Goal: Task Accomplishment & Management: Complete application form

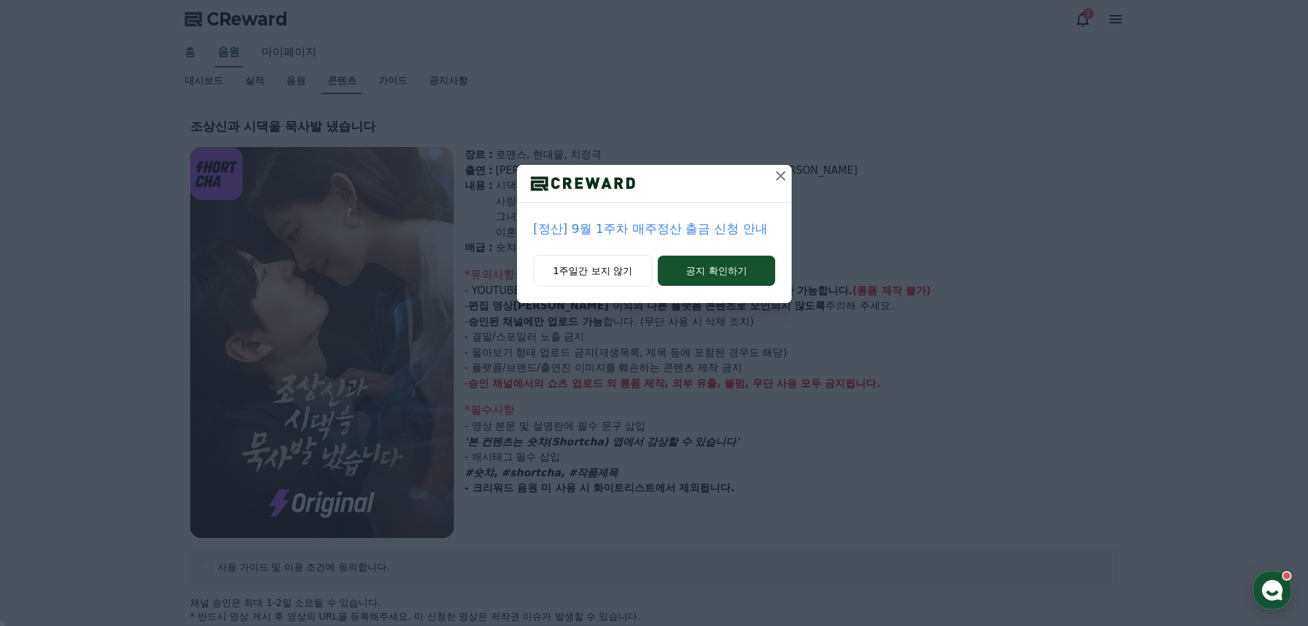
select select
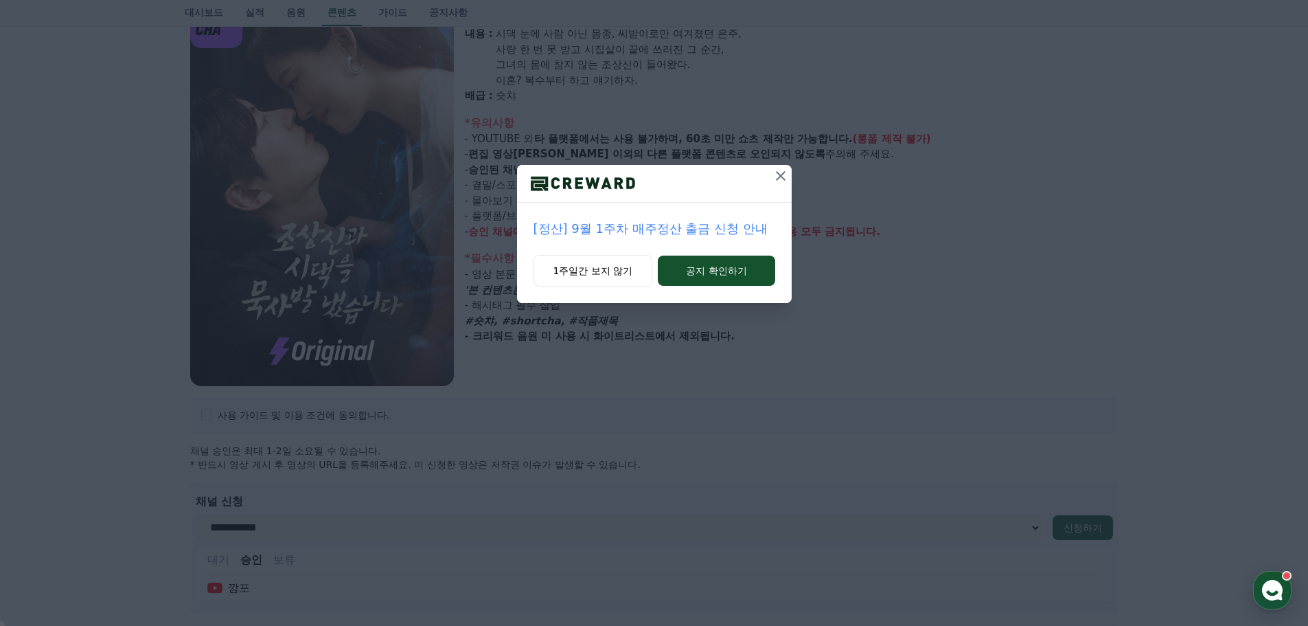
click at [784, 173] on icon at bounding box center [781, 176] width 16 height 16
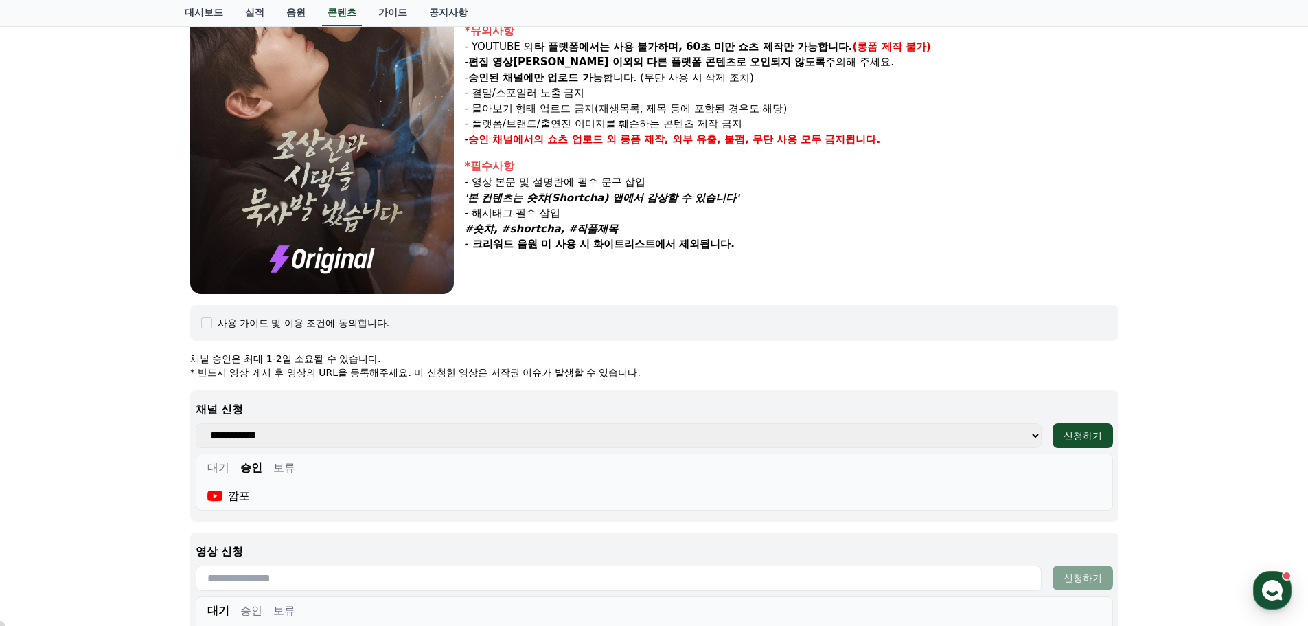
scroll to position [358, 0]
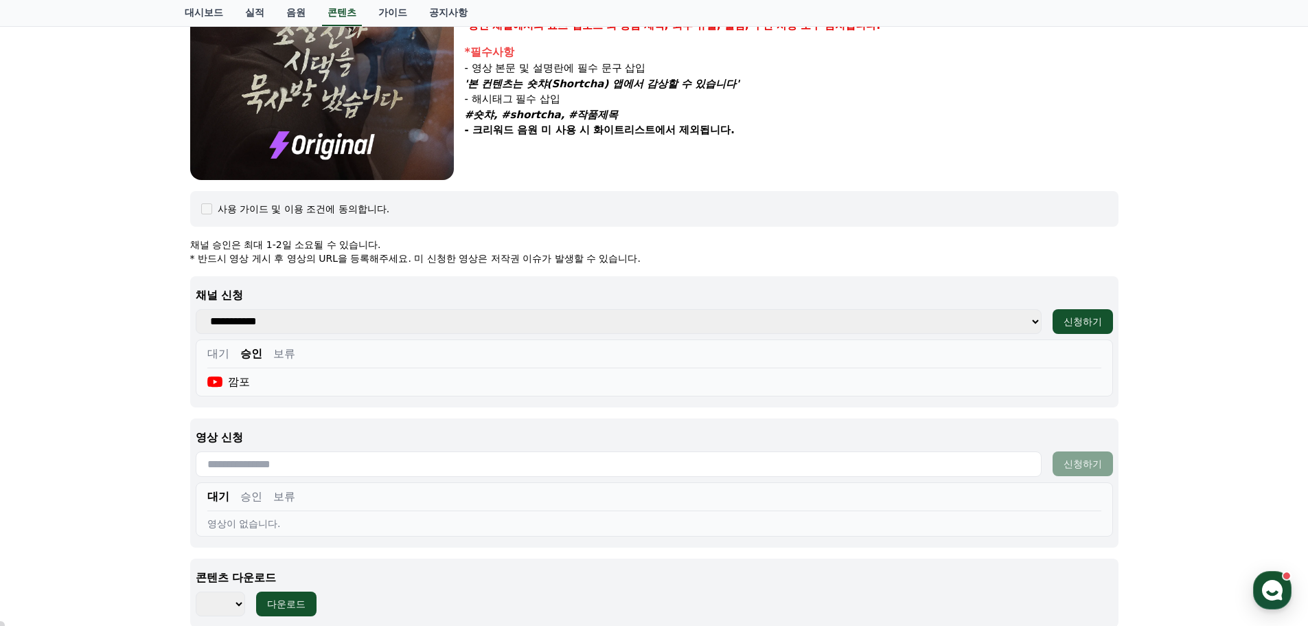
click at [324, 464] on input "text" at bounding box center [619, 463] width 846 height 25
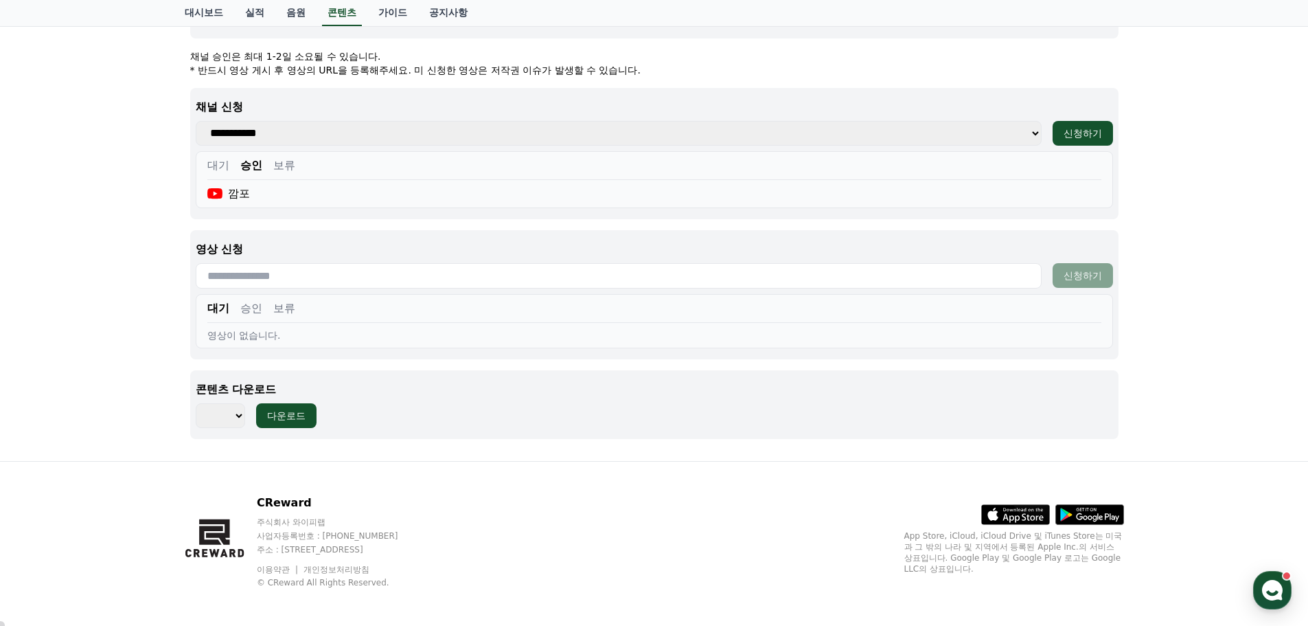
scroll to position [552, 0]
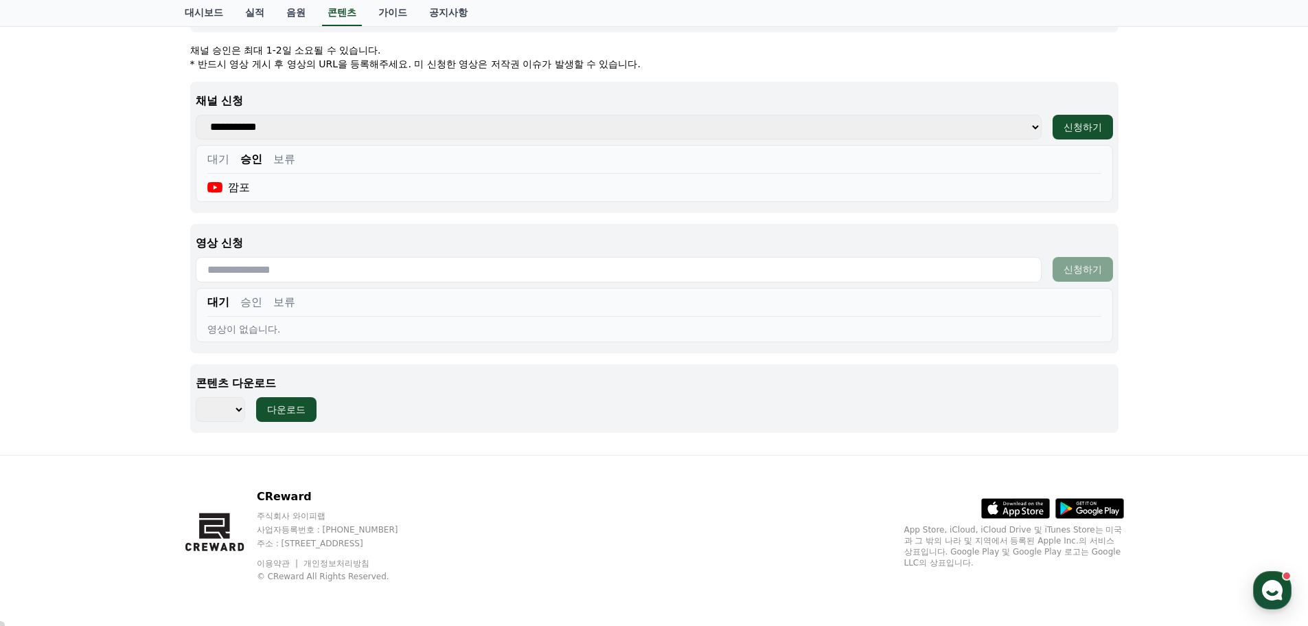
click at [251, 302] on button "승인" at bounding box center [251, 302] width 22 height 16
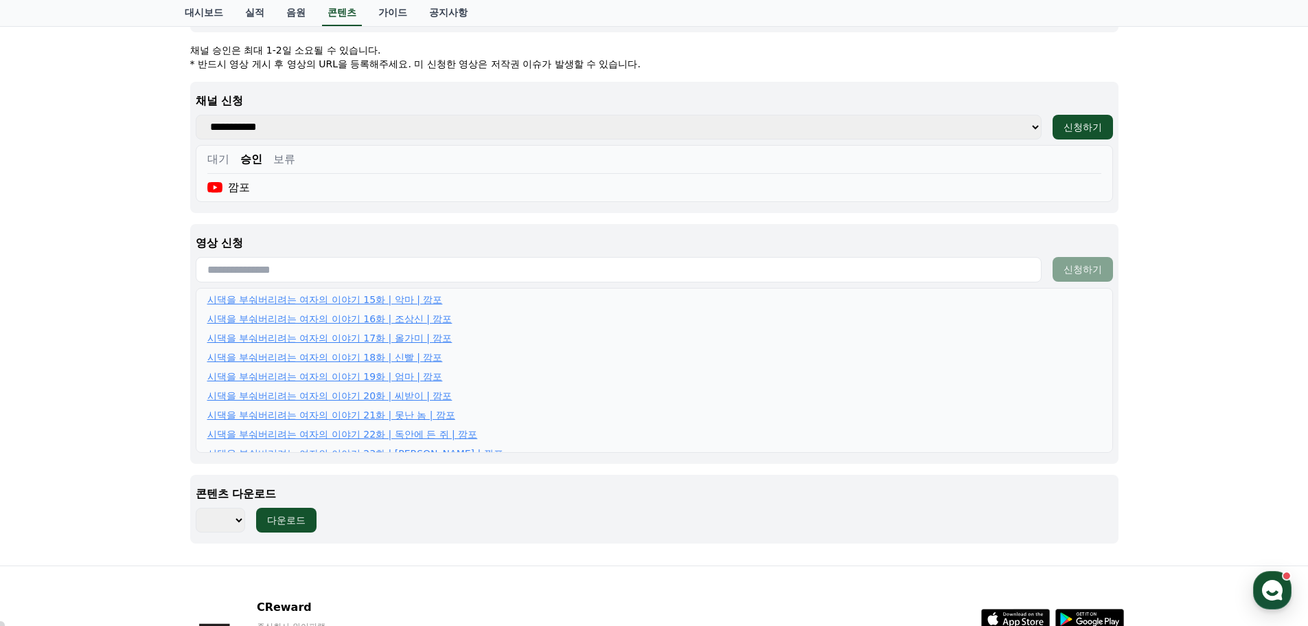
scroll to position [313, 0]
click at [396, 268] on input "text" at bounding box center [619, 269] width 846 height 25
paste input "**********"
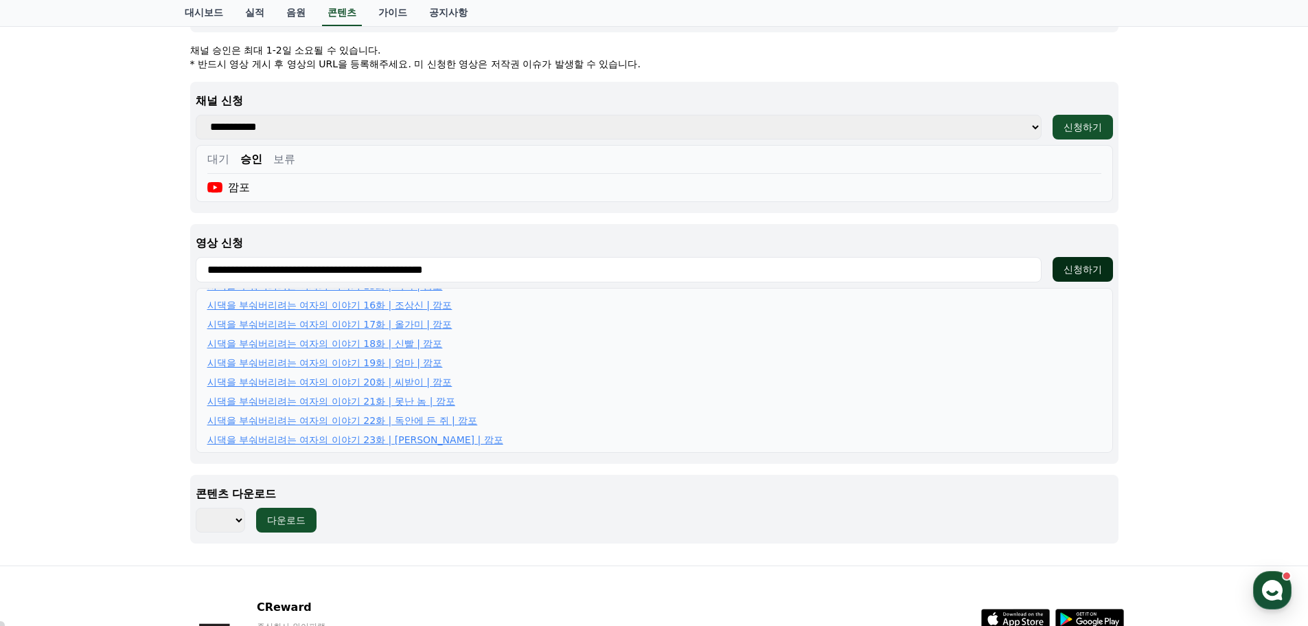
type input "**********"
click at [1067, 266] on div "신청하기" at bounding box center [1083, 269] width 38 height 14
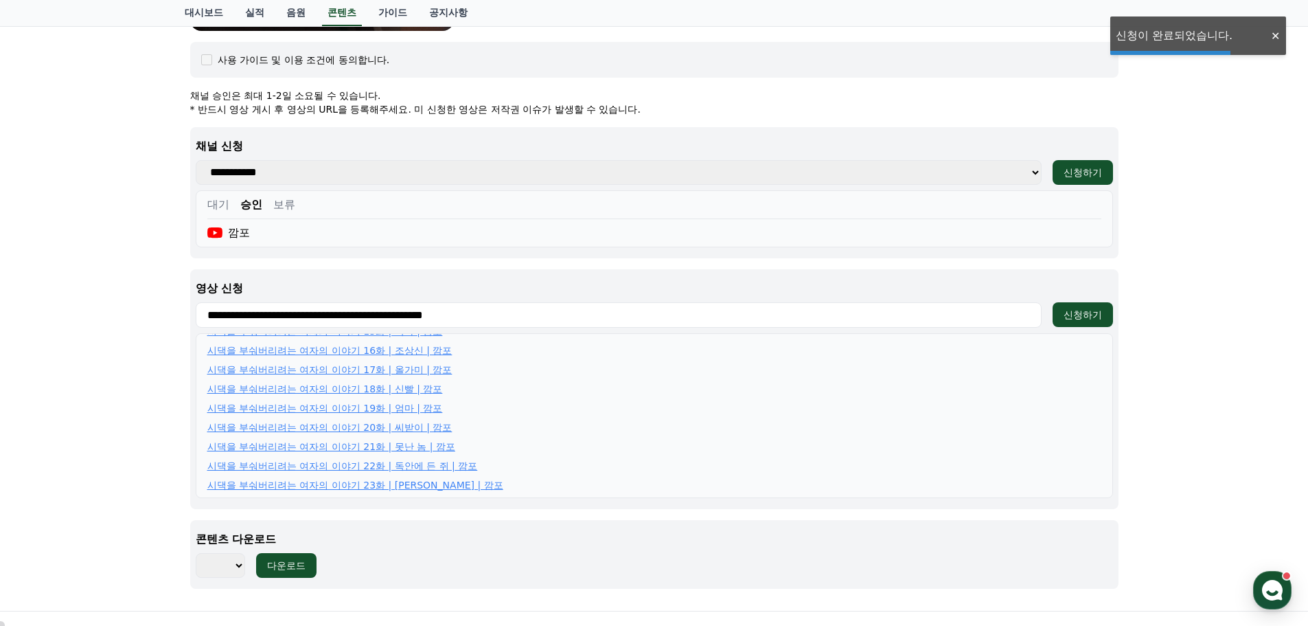
scroll to position [71, 0]
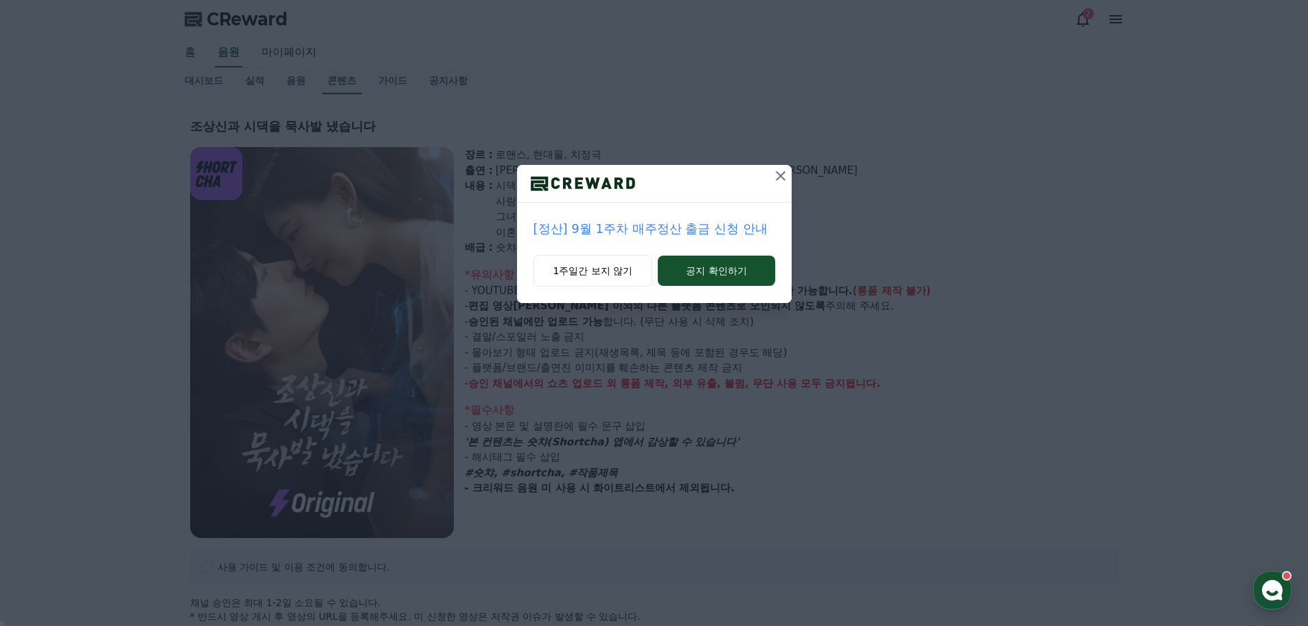
select select
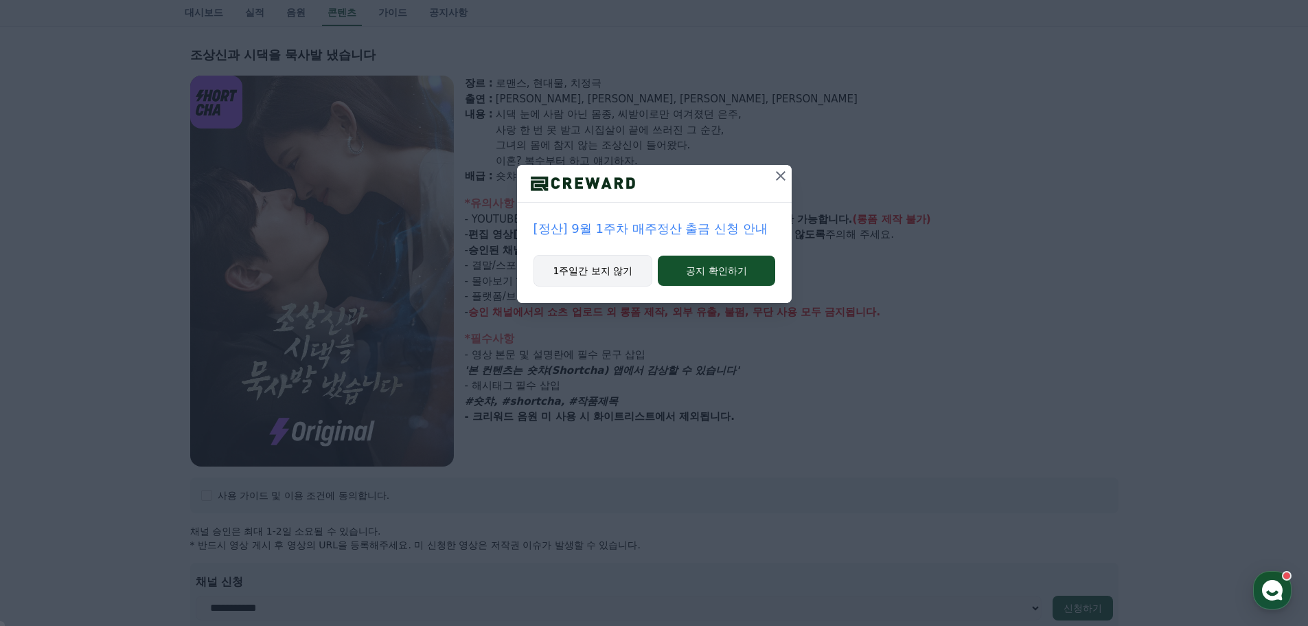
click at [604, 276] on button "1주일간 보지 않기" at bounding box center [594, 271] width 120 height 32
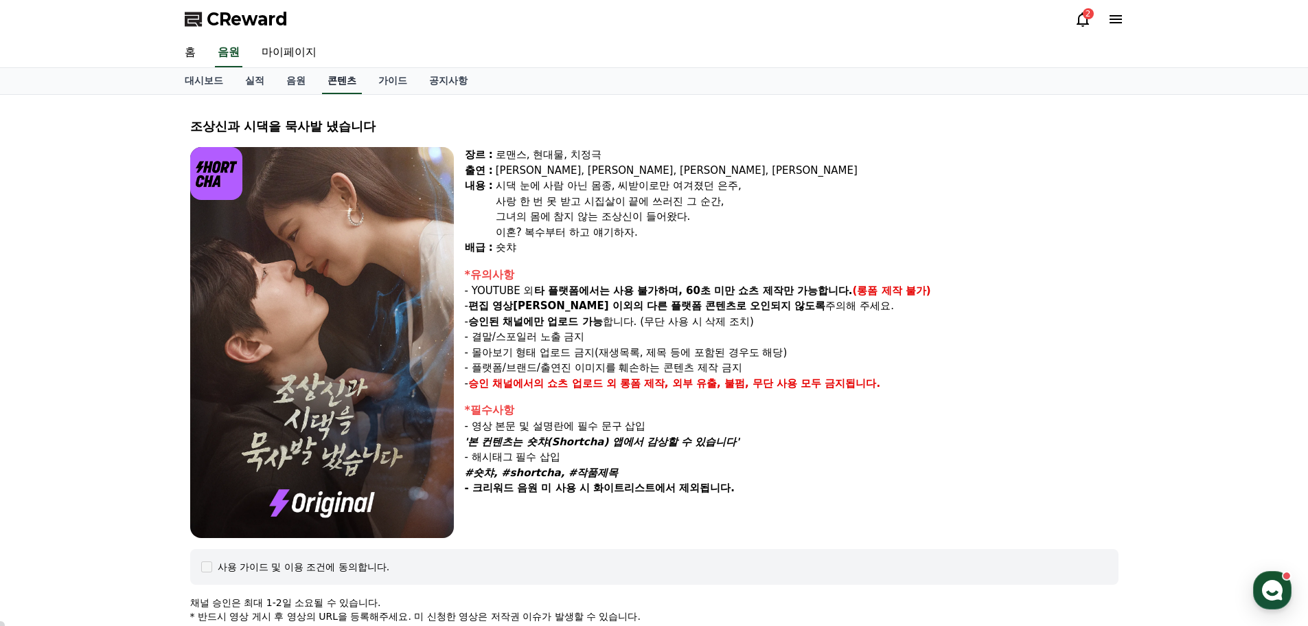
click at [336, 82] on link "콘텐츠" at bounding box center [342, 81] width 40 height 26
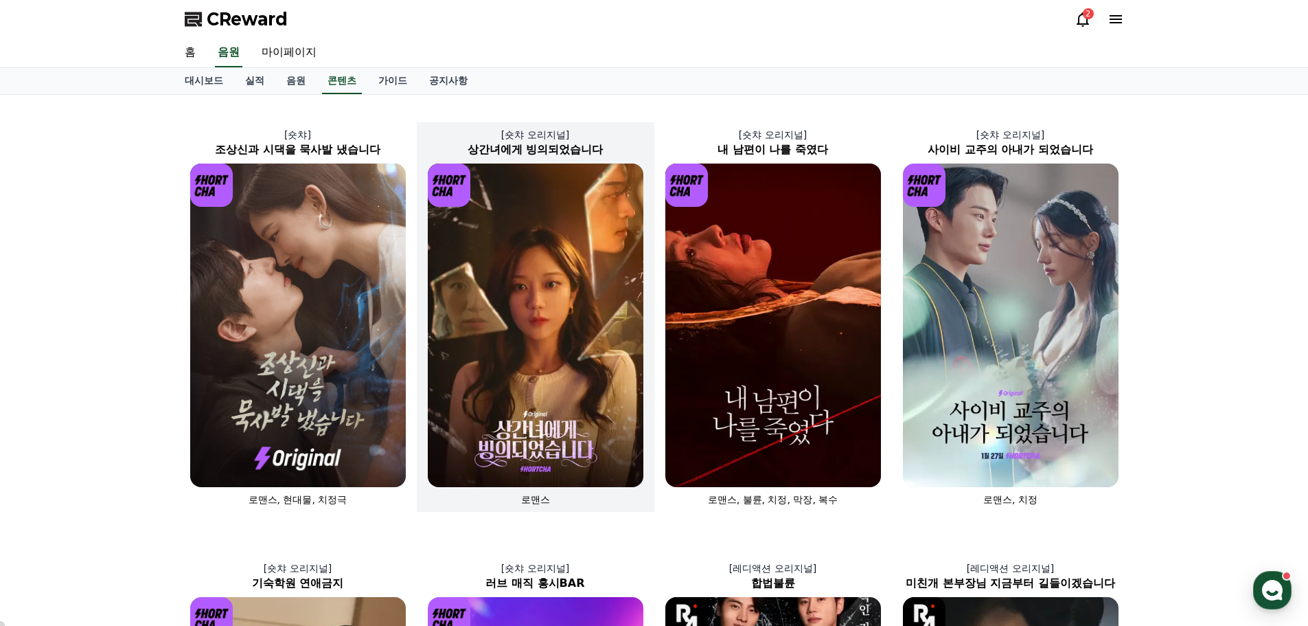
click at [514, 238] on img at bounding box center [536, 325] width 216 height 324
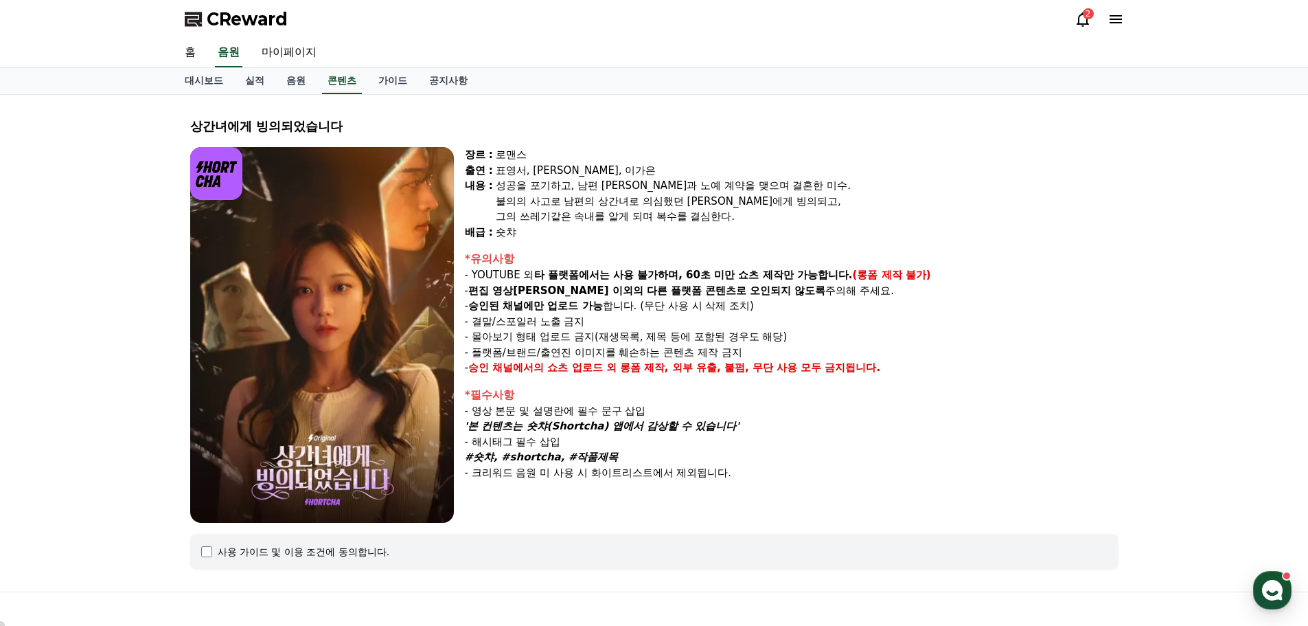
select select
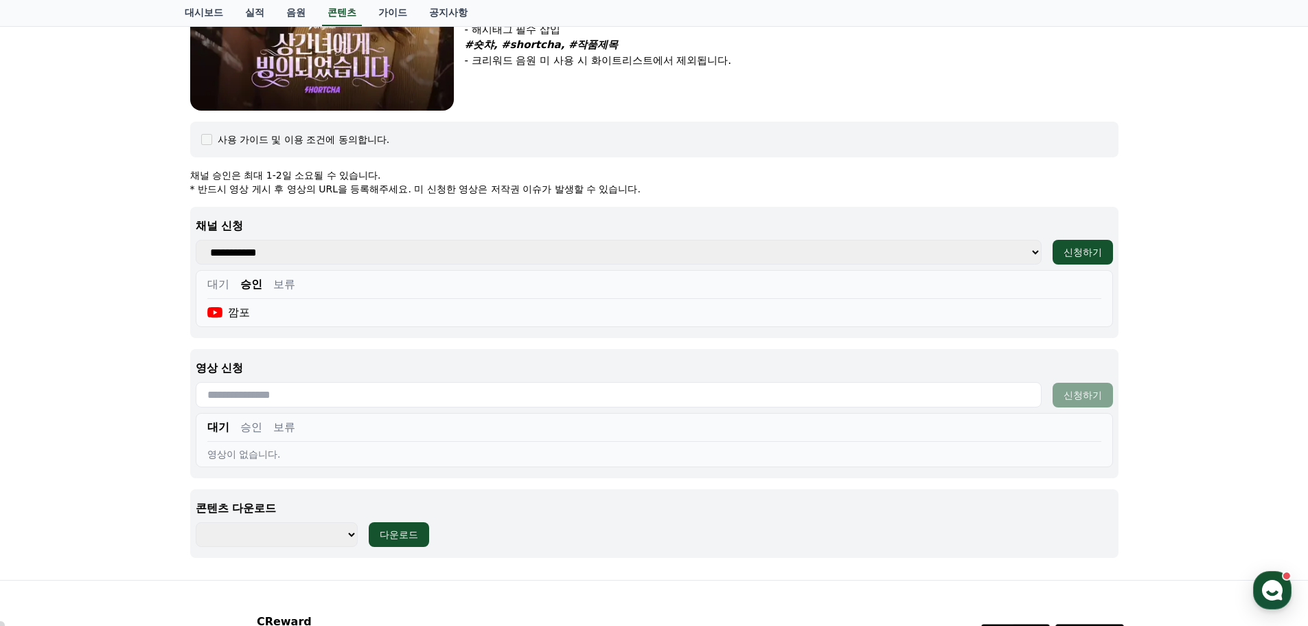
click at [253, 430] on button "승인" at bounding box center [251, 427] width 22 height 16
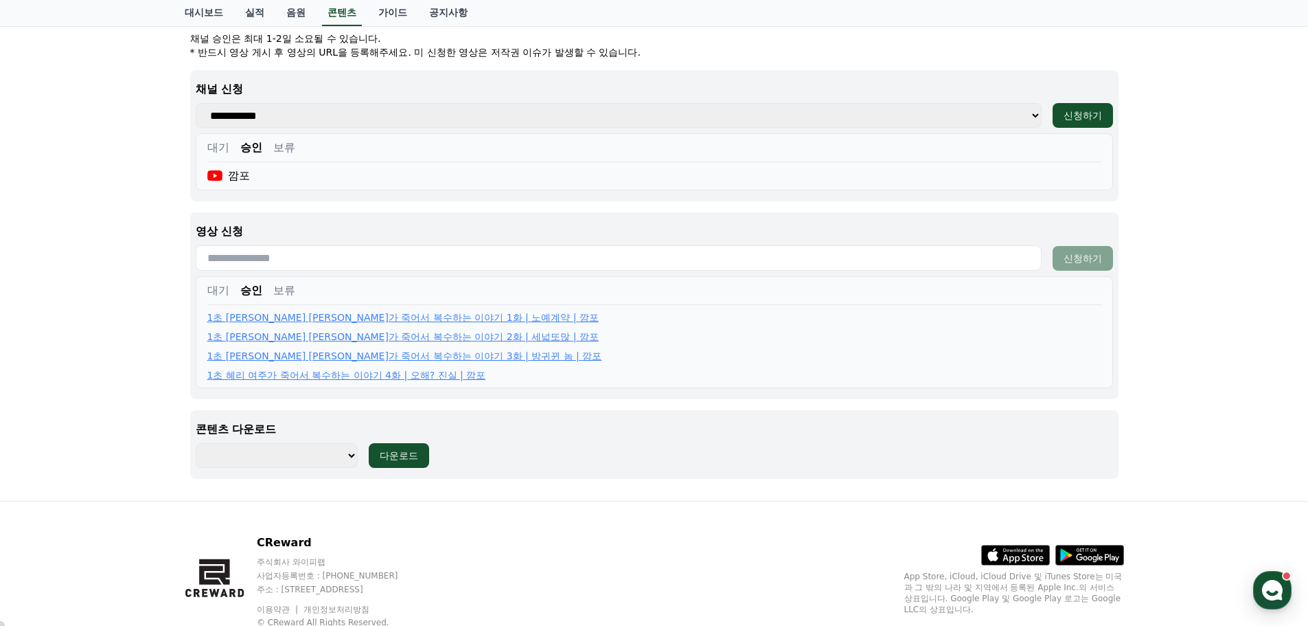
scroll to position [549, 0]
click at [315, 253] on input "text" at bounding box center [619, 257] width 846 height 25
paste input "**********"
type input "**********"
drag, startPoint x: 1081, startPoint y: 255, endPoint x: 1153, endPoint y: 271, distance: 73.3
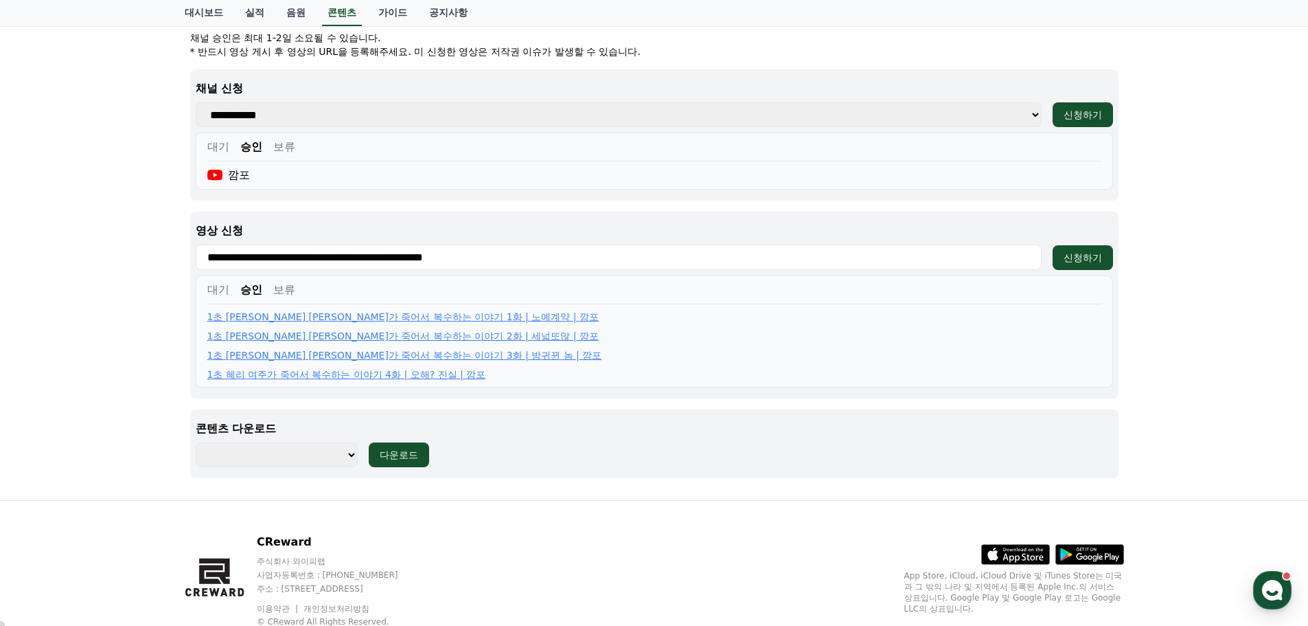
click at [1081, 254] on div "신청하기" at bounding box center [1083, 258] width 38 height 14
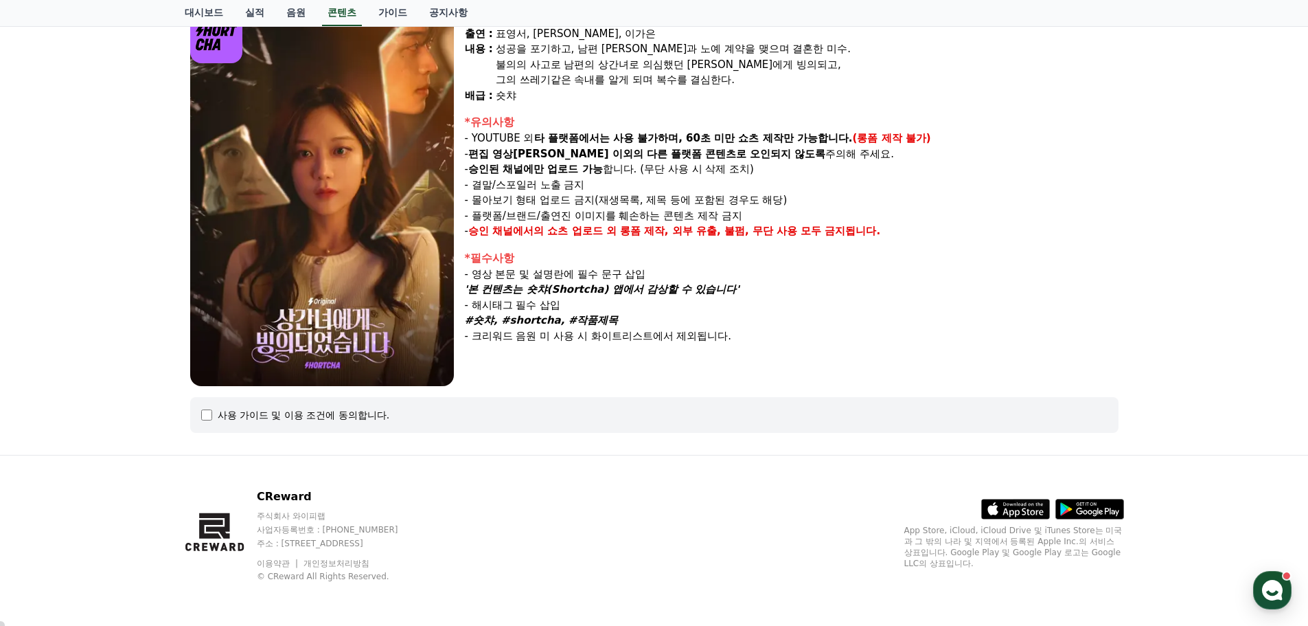
select select
